Goal: Check status: Check status

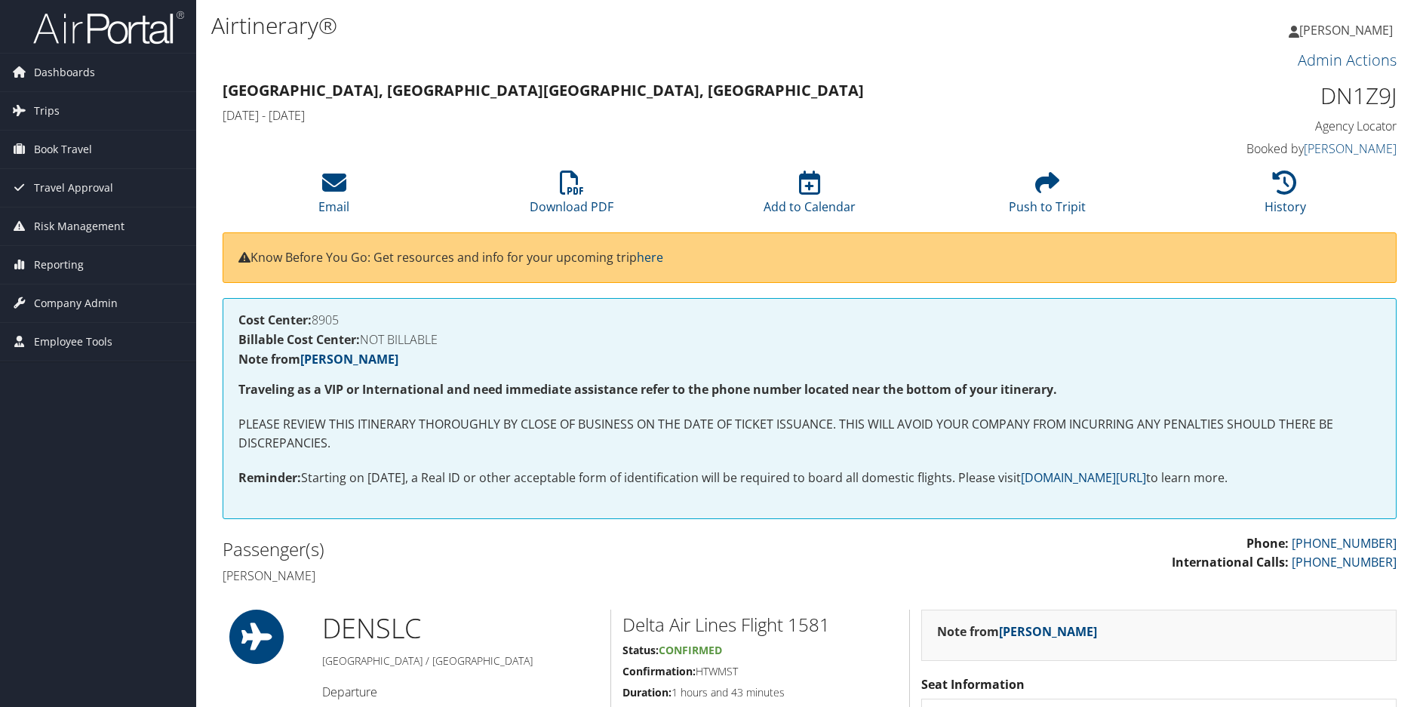
scroll to position [453, 0]
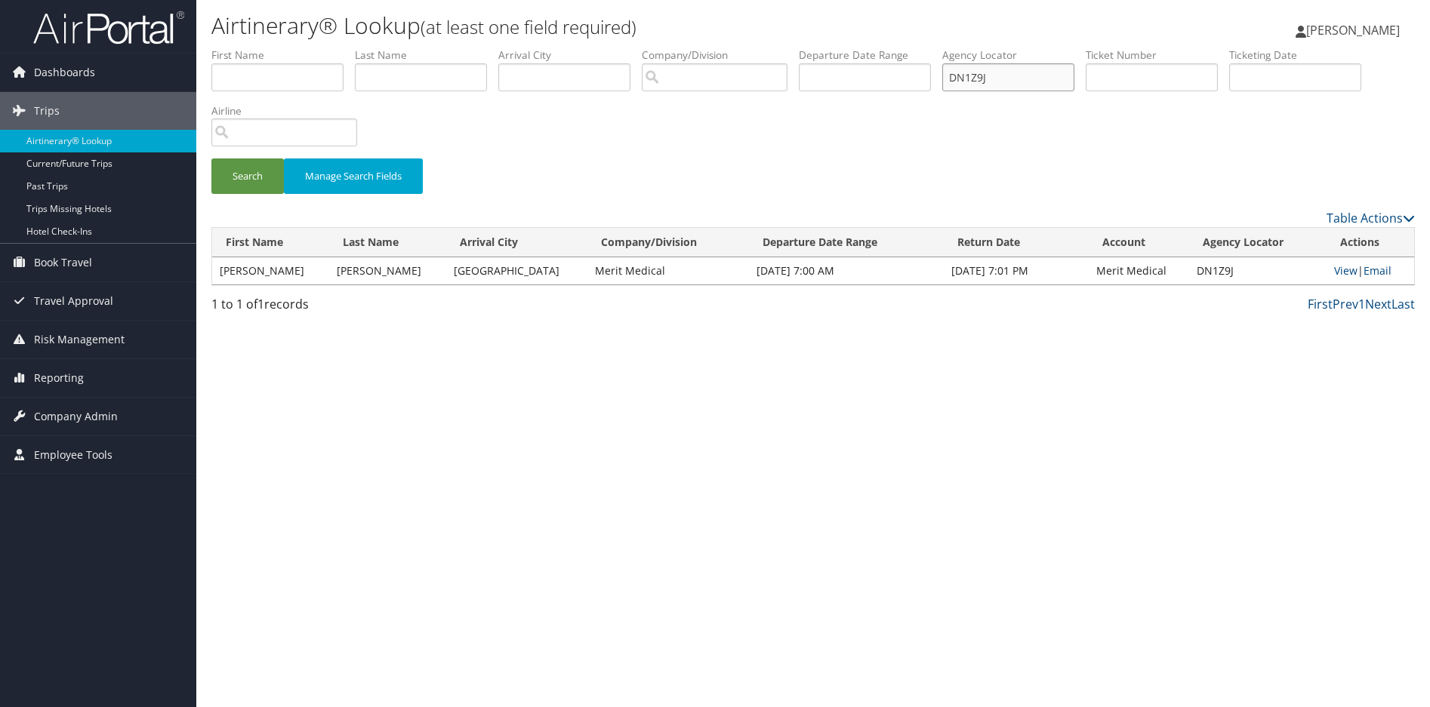
drag, startPoint x: 1015, startPoint y: 76, endPoint x: 864, endPoint y: 72, distance: 151.0
click at [882, 48] on ul "First Name Last Name Departure City Arrival City Company/Division Airport/City …" at bounding box center [812, 48] width 1203 height 0
paste input "3M3G6"
type input "D3M3G6"
click at [248, 174] on button "Search" at bounding box center [247, 176] width 72 height 35
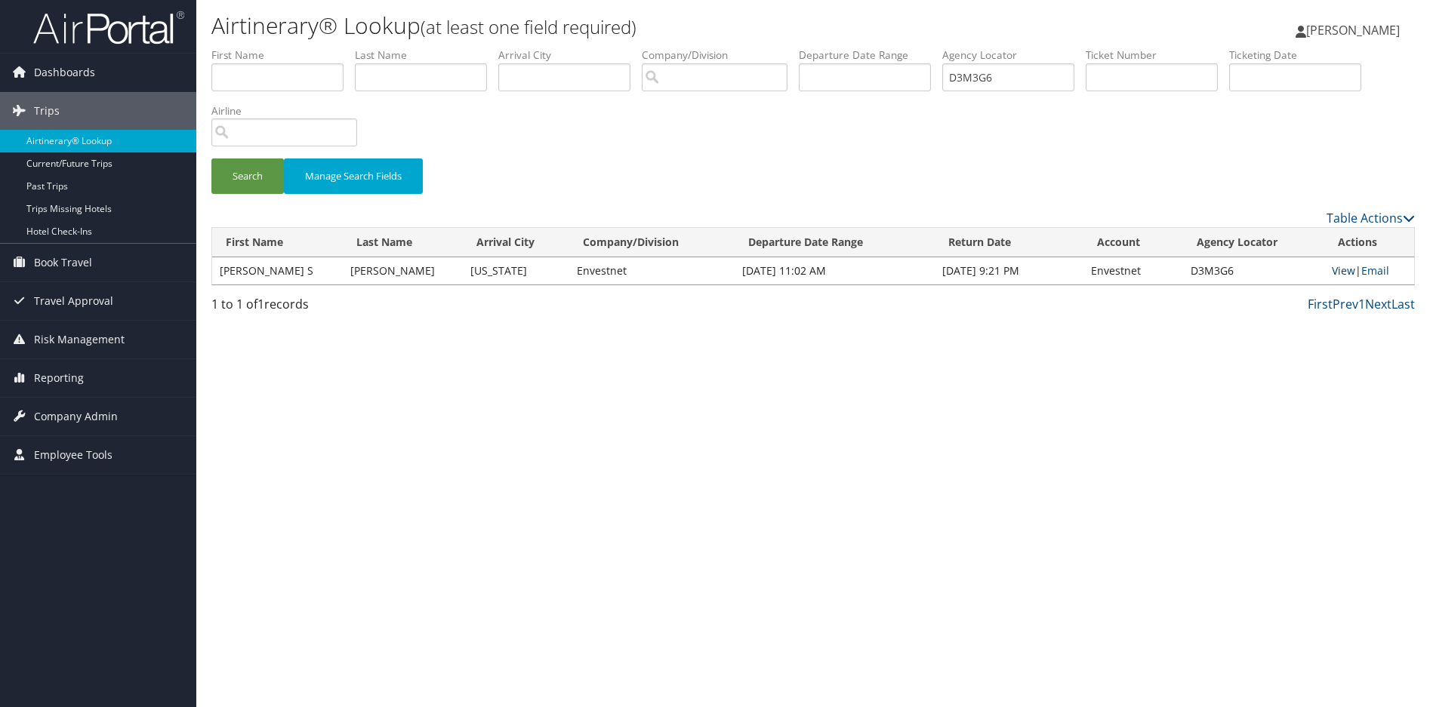
click at [1339, 270] on link "View" at bounding box center [1342, 270] width 23 height 14
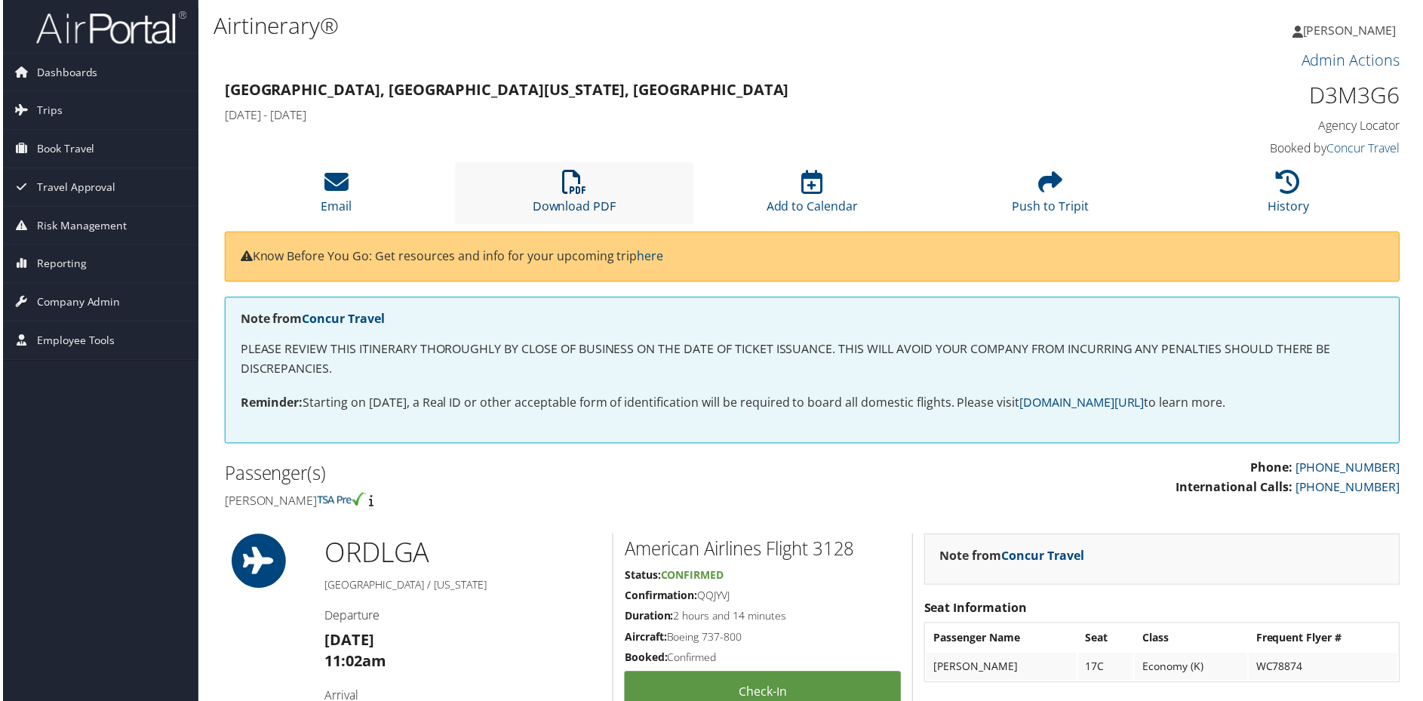
click at [572, 186] on icon at bounding box center [574, 183] width 24 height 24
